Goal: Task Accomplishment & Management: Manage account settings

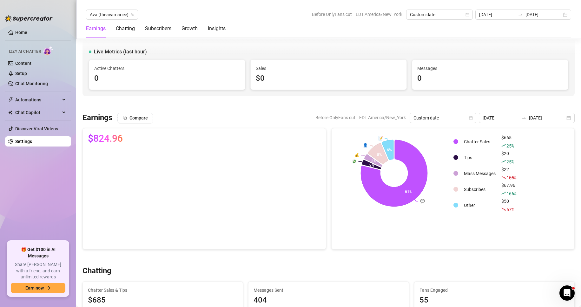
scroll to position [189, 0]
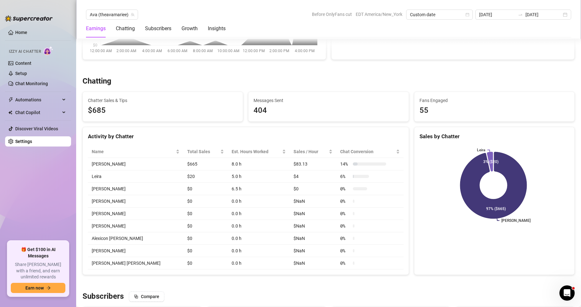
click at [32, 140] on link "Settings" at bounding box center [23, 141] width 17 height 5
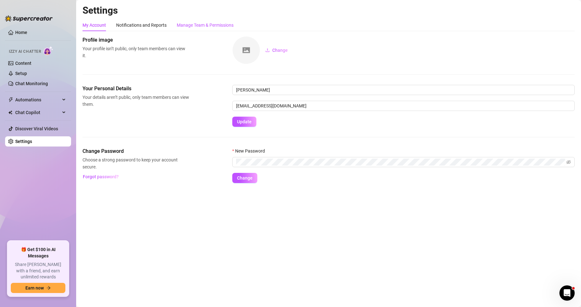
click at [193, 23] on div "Manage Team & Permissions" at bounding box center [205, 25] width 57 height 7
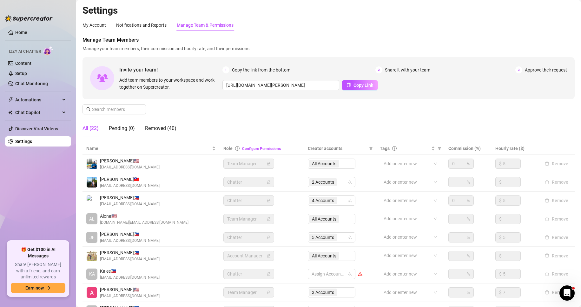
scroll to position [76, 0]
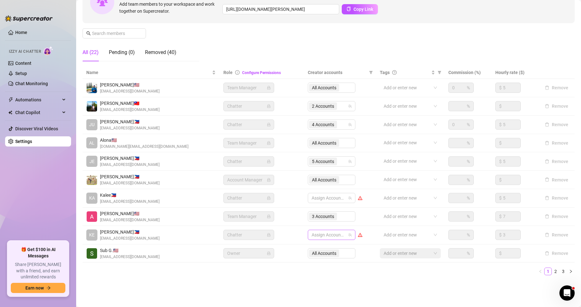
click at [325, 231] on div at bounding box center [328, 234] width 38 height 9
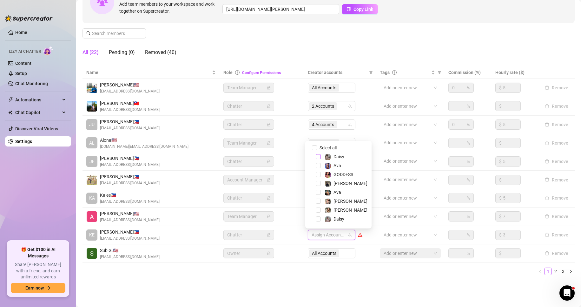
click at [317, 158] on div "Daisy" at bounding box center [338, 157] width 63 height 8
click at [317, 158] on span "Select tree node" at bounding box center [318, 156] width 5 height 5
click at [317, 167] on span "Select tree node" at bounding box center [318, 165] width 5 height 5
click at [318, 194] on span "Select tree node" at bounding box center [318, 191] width 5 height 5
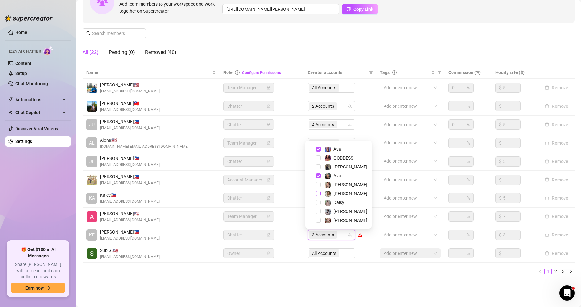
click at [318, 192] on span "Select tree node" at bounding box center [318, 193] width 5 height 5
click at [318, 203] on span "Select tree node" at bounding box center [318, 202] width 5 height 5
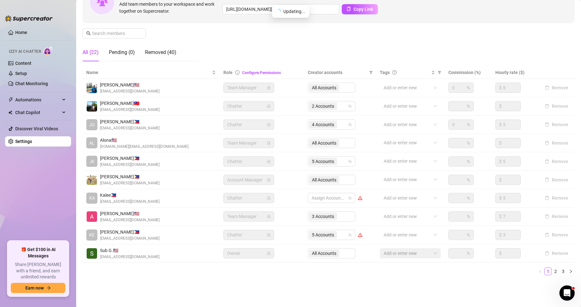
drag, startPoint x: 335, startPoint y: 302, endPoint x: 331, endPoint y: 281, distance: 21.3
click at [331, 281] on main "Settings My Account Notifications and Reports Manage Team & Permissions Profile…" at bounding box center [328, 115] width 505 height 382
click at [331, 281] on div "Settings My Account Notifications and Reports Manage Team & Permissions Profile…" at bounding box center [329, 108] width 492 height 359
click at [552, 272] on link "2" at bounding box center [555, 270] width 7 height 7
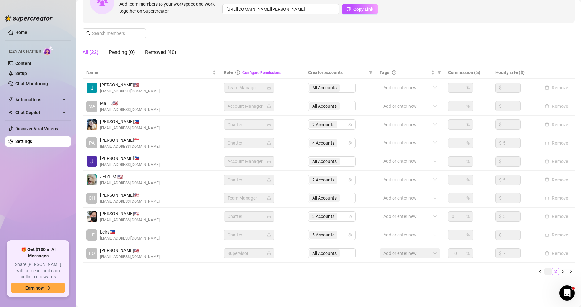
click at [546, 270] on link "1" at bounding box center [548, 270] width 7 height 7
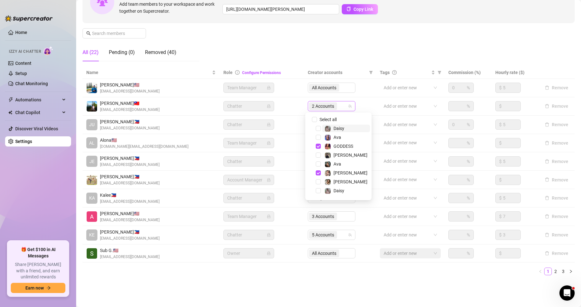
click at [314, 105] on span "2 Accounts" at bounding box center [323, 105] width 22 height 7
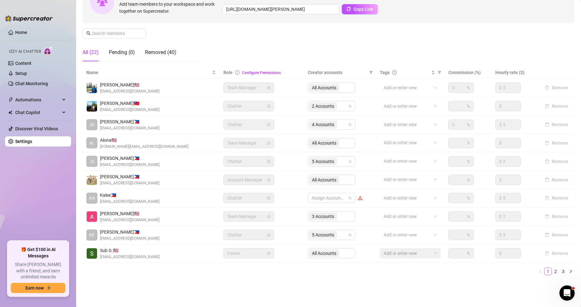
click at [259, 291] on main "Settings My Account Notifications and Reports Manage Team & Permissions Profile…" at bounding box center [328, 115] width 505 height 382
click at [553, 272] on link "2" at bounding box center [555, 270] width 7 height 7
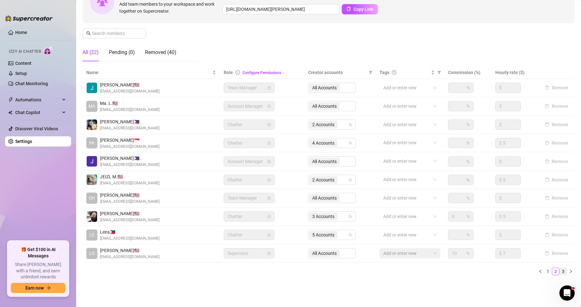
click at [560, 271] on link "3" at bounding box center [563, 270] width 7 height 7
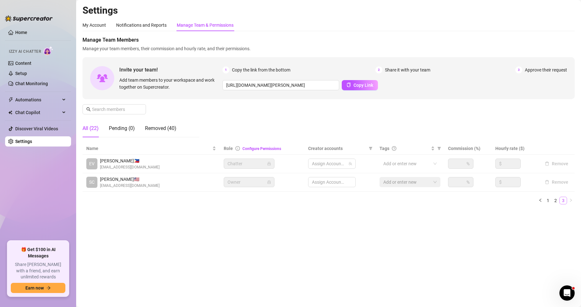
scroll to position [0, 0]
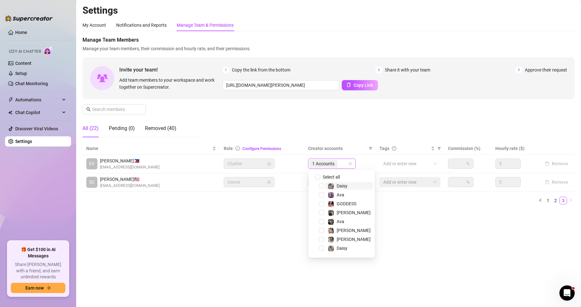
click at [324, 163] on span "1 Accounts" at bounding box center [323, 163] width 22 height 7
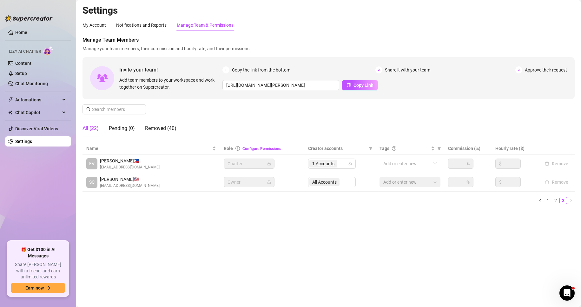
click at [266, 237] on main "Settings My Account Notifications and Reports Manage Team & Permissions Profile…" at bounding box center [328, 153] width 505 height 307
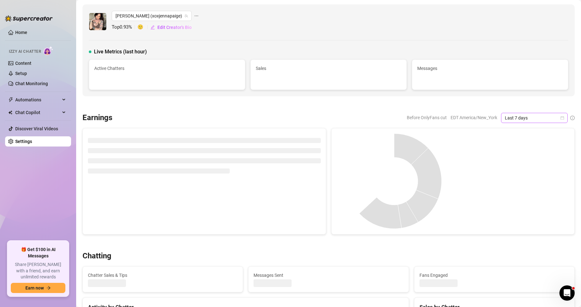
click at [557, 113] on span "Last 7 days" at bounding box center [534, 118] width 59 height 10
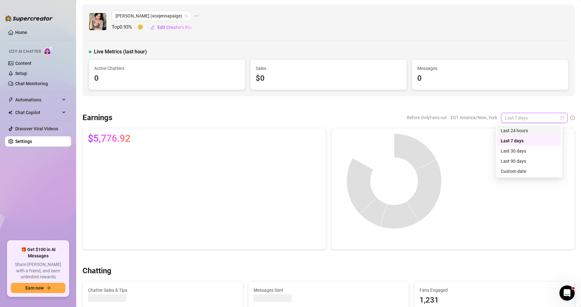
click at [527, 128] on div "Last 24 hours" at bounding box center [529, 130] width 56 height 7
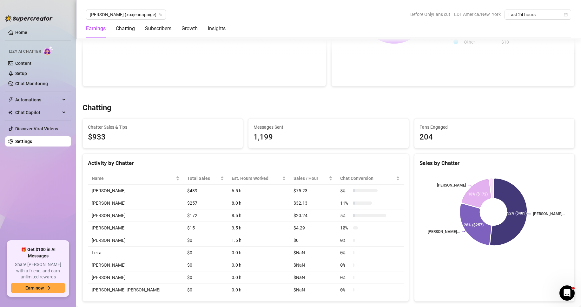
scroll to position [171, 0]
